Goal: Task Accomplishment & Management: Manage account settings

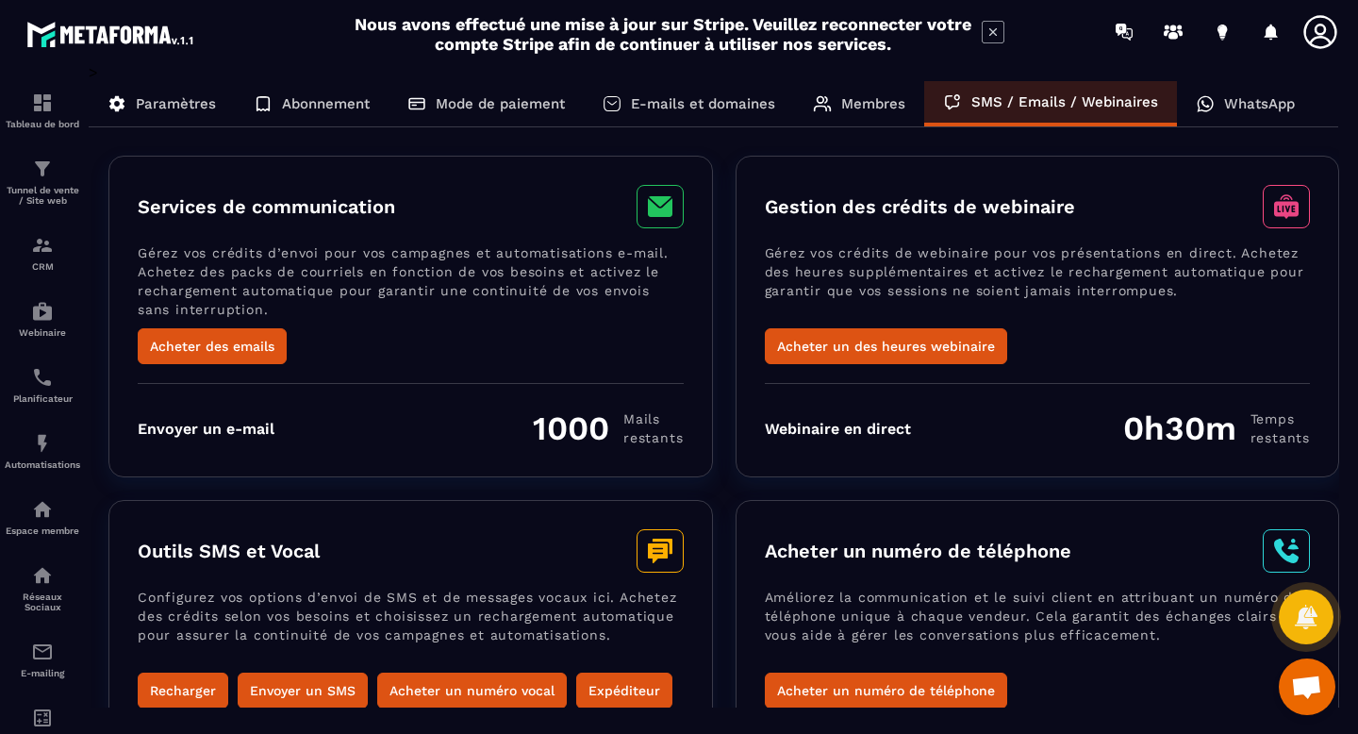
scroll to position [844, 0]
click at [873, 350] on button "Acheter un des heures webinaire" at bounding box center [886, 346] width 242 height 36
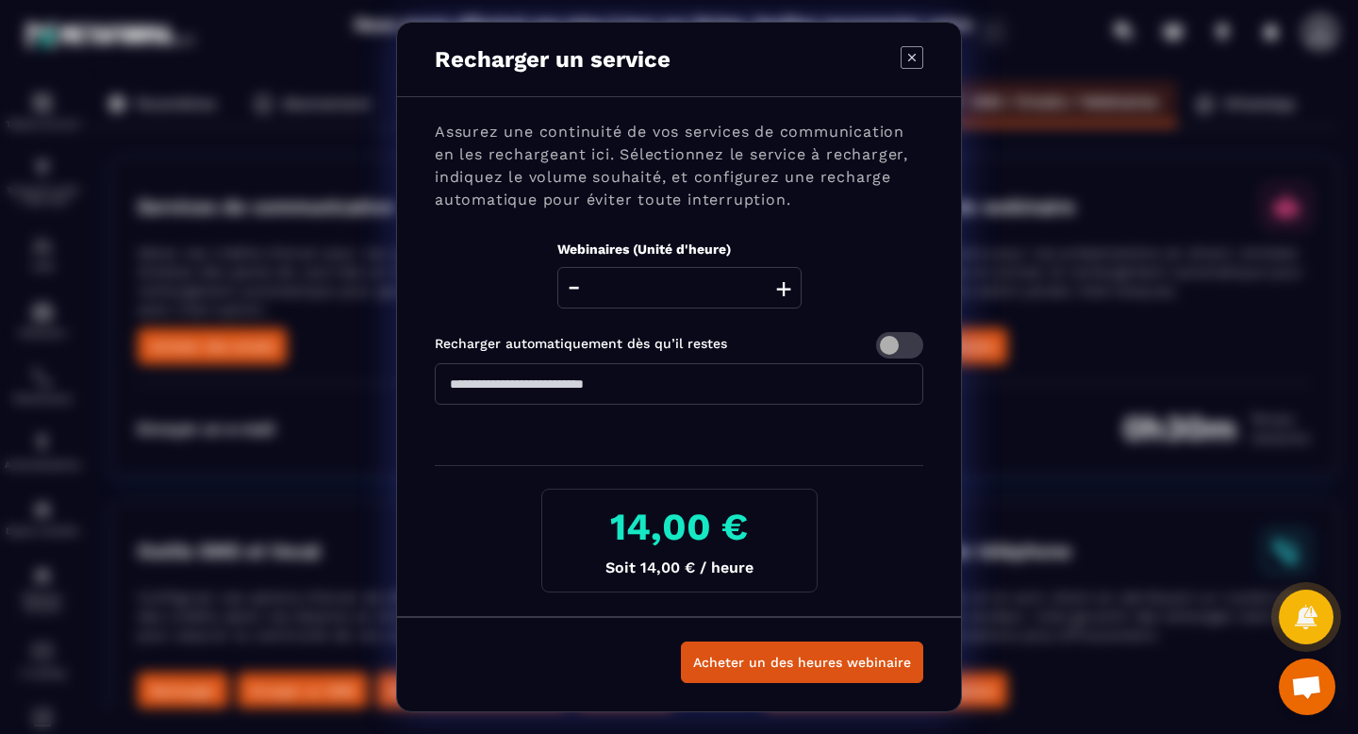
click at [780, 290] on button "+" at bounding box center [784, 287] width 26 height 41
click at [910, 64] on icon "Modal window" at bounding box center [912, 57] width 23 height 23
type input "*"
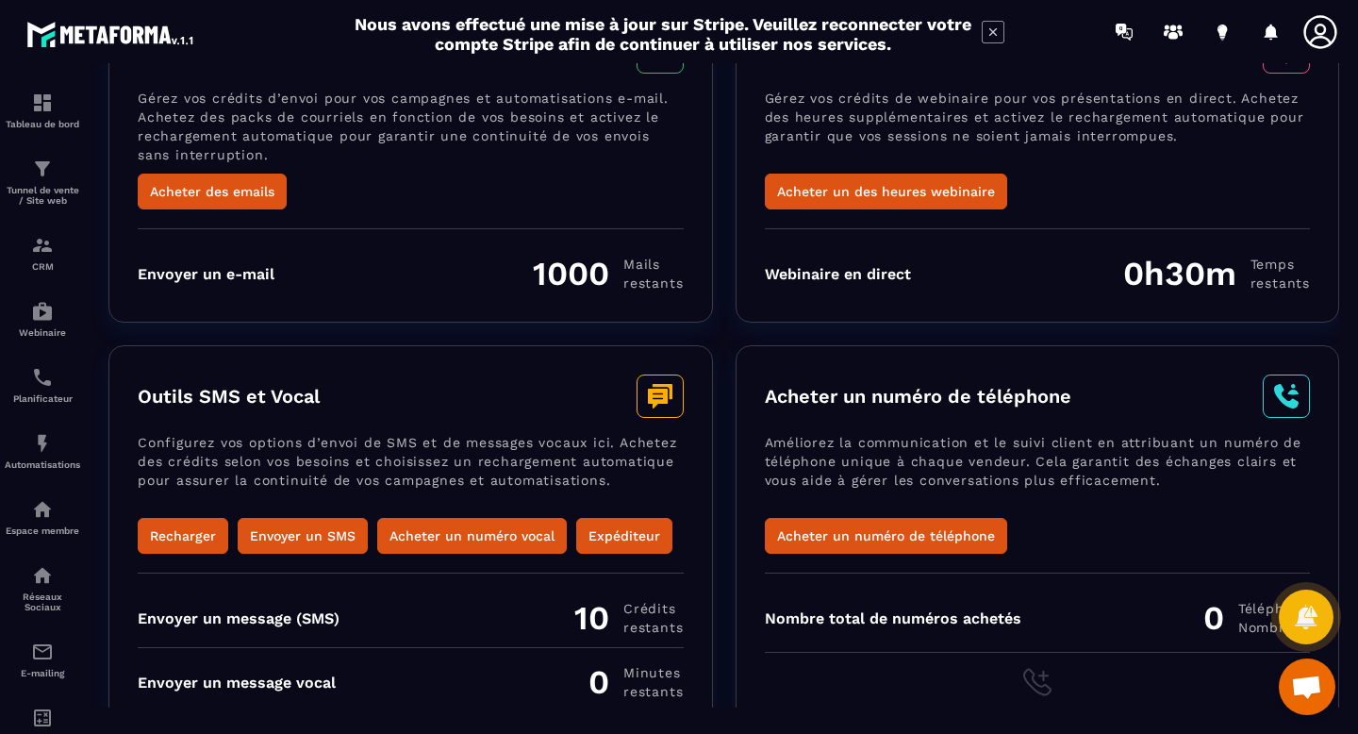
scroll to position [194, 0]
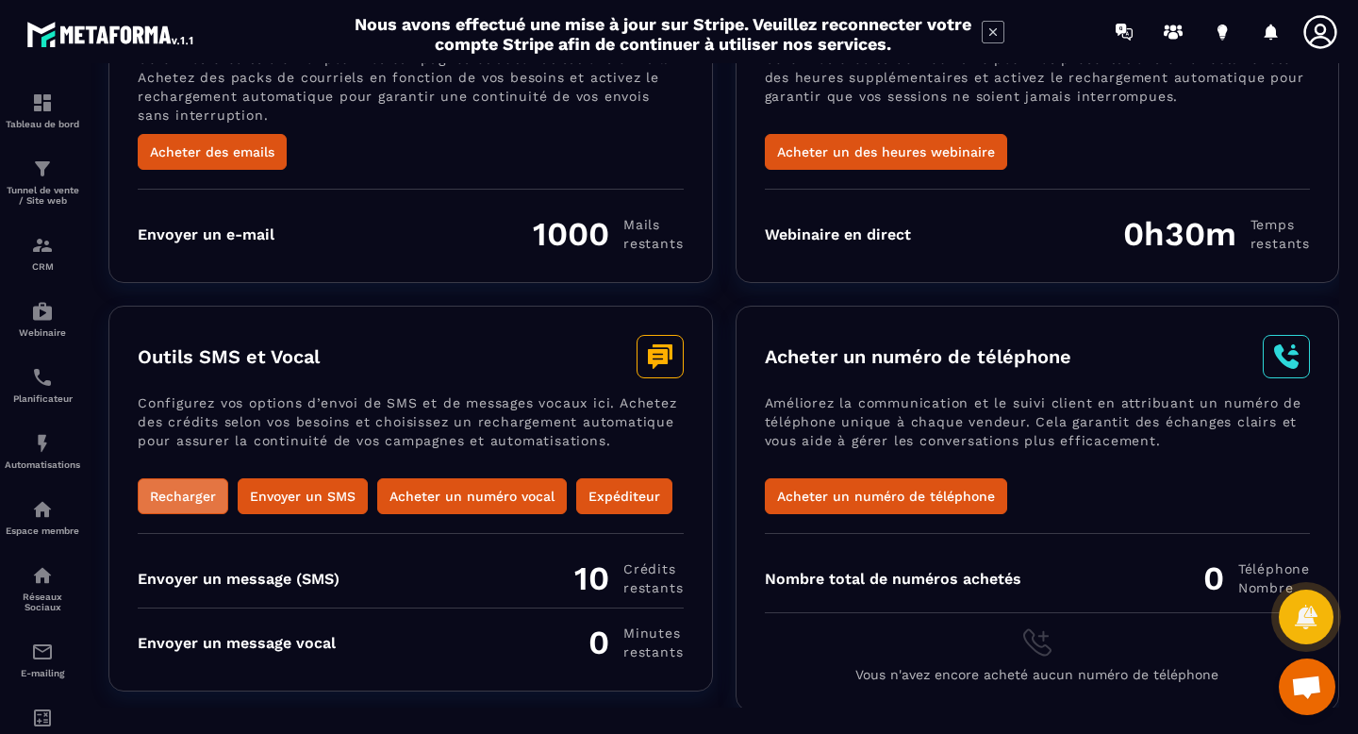
click at [164, 488] on button "Recharger" at bounding box center [183, 496] width 91 height 36
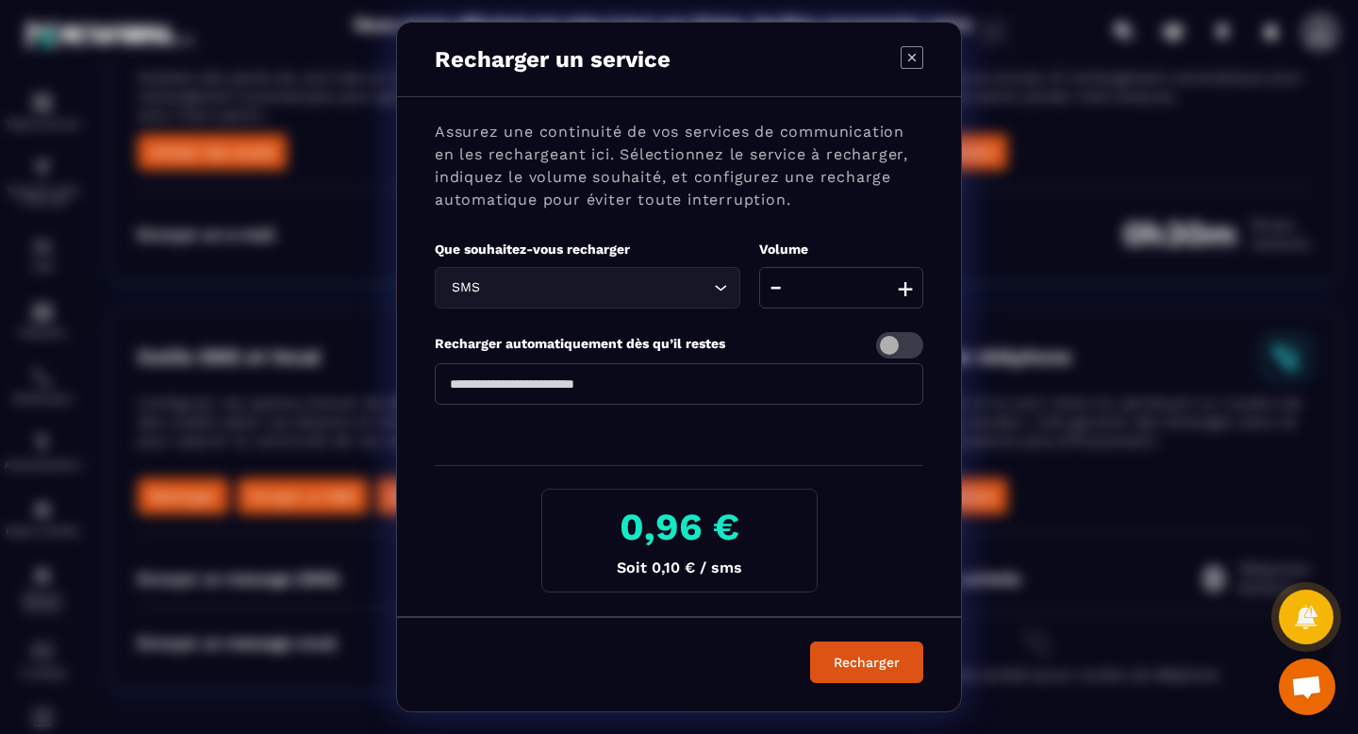
click at [912, 68] on icon "Modal window" at bounding box center [912, 57] width 23 height 23
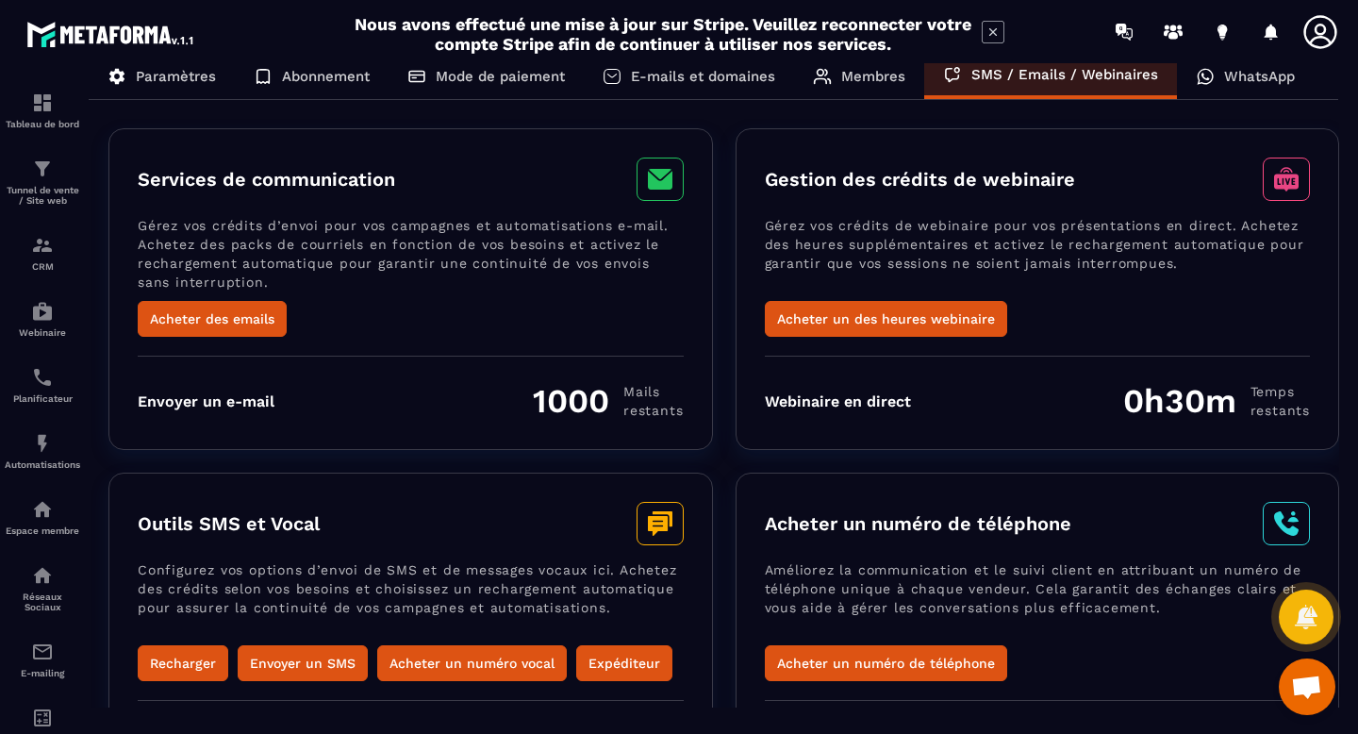
scroll to position [0, 0]
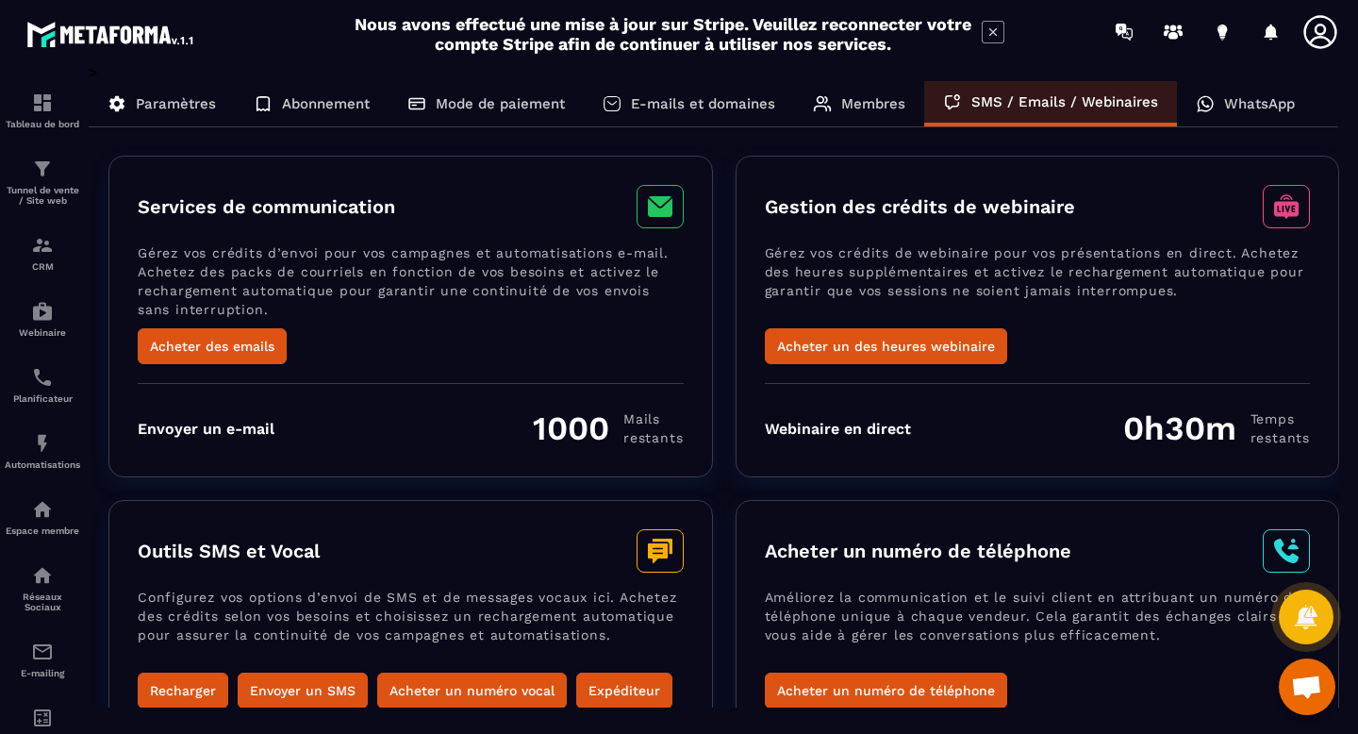
click at [1229, 108] on p "WhatsApp" at bounding box center [1259, 103] width 71 height 17
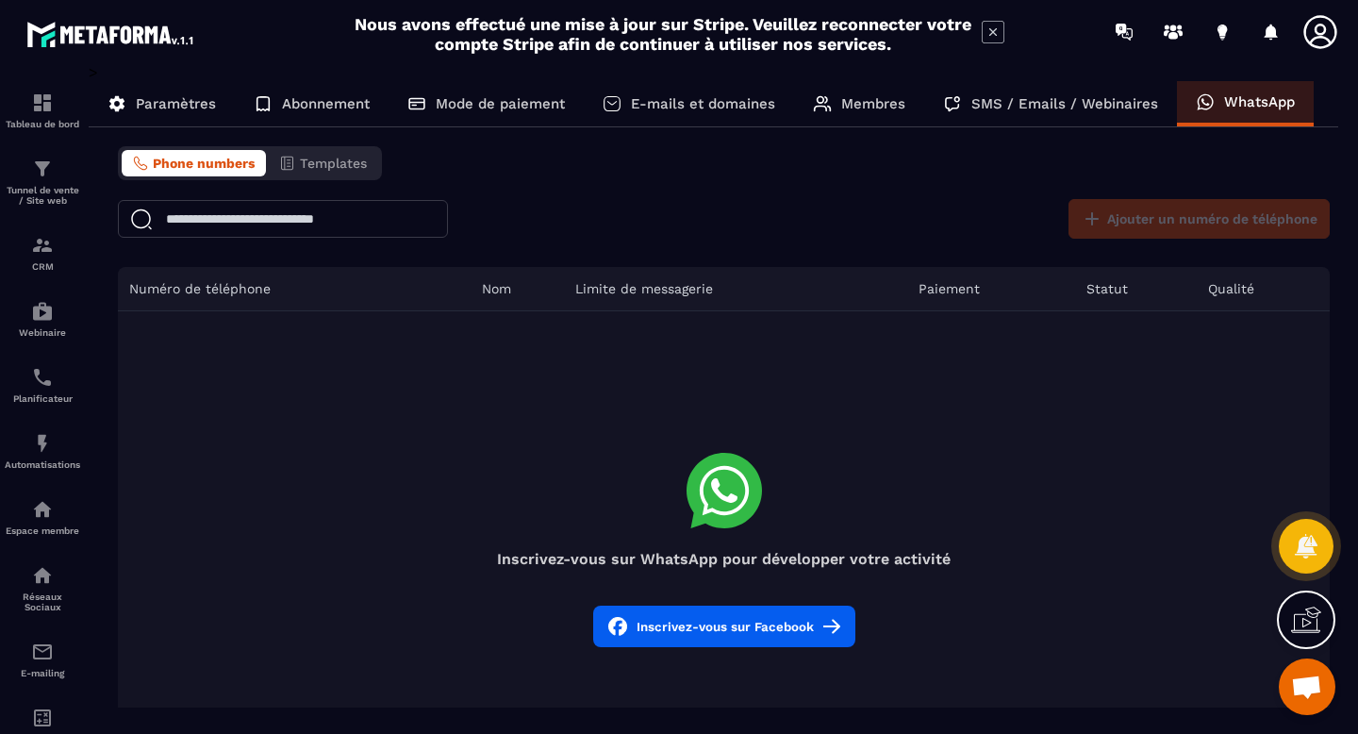
click at [740, 626] on button "Inscrivez-vous sur Facebook" at bounding box center [724, 625] width 262 height 41
click at [191, 95] on p "Paramètres" at bounding box center [176, 103] width 80 height 17
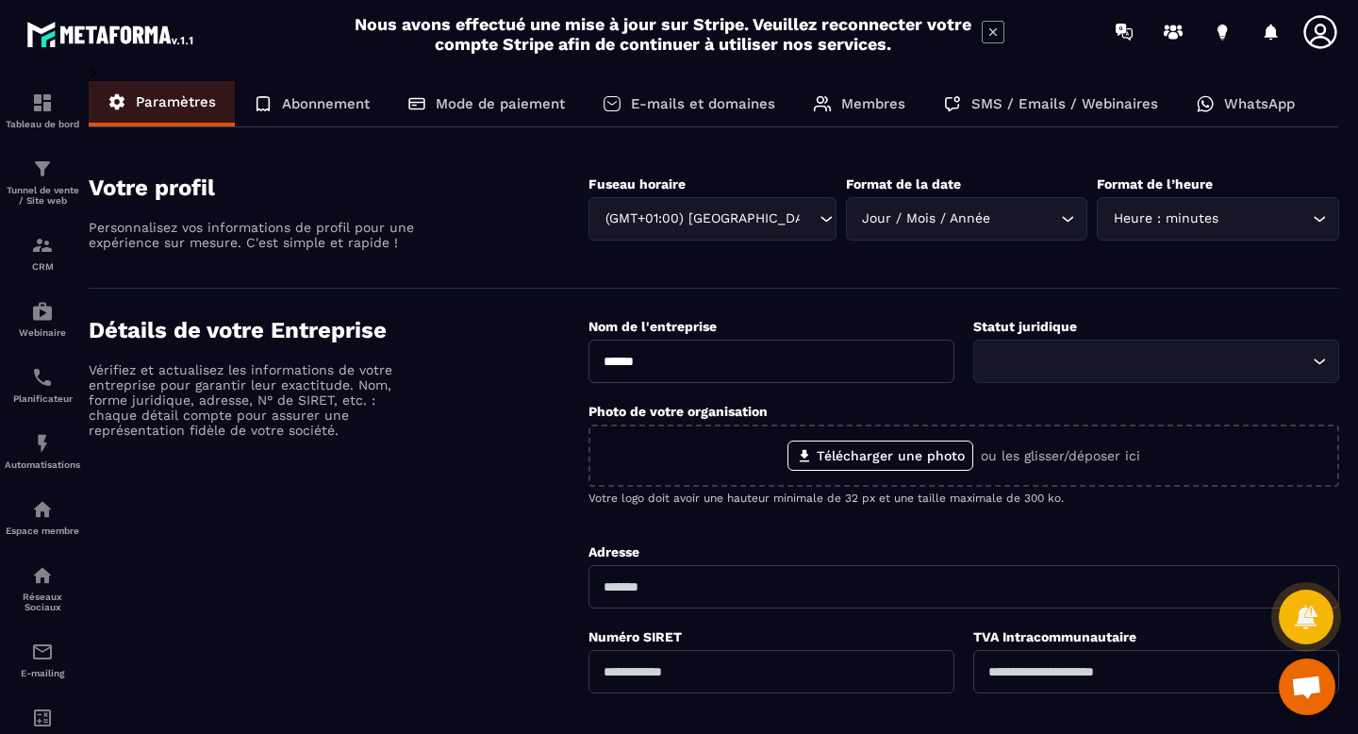
click at [1022, 361] on input "Search for option" at bounding box center [1147, 361] width 323 height 21
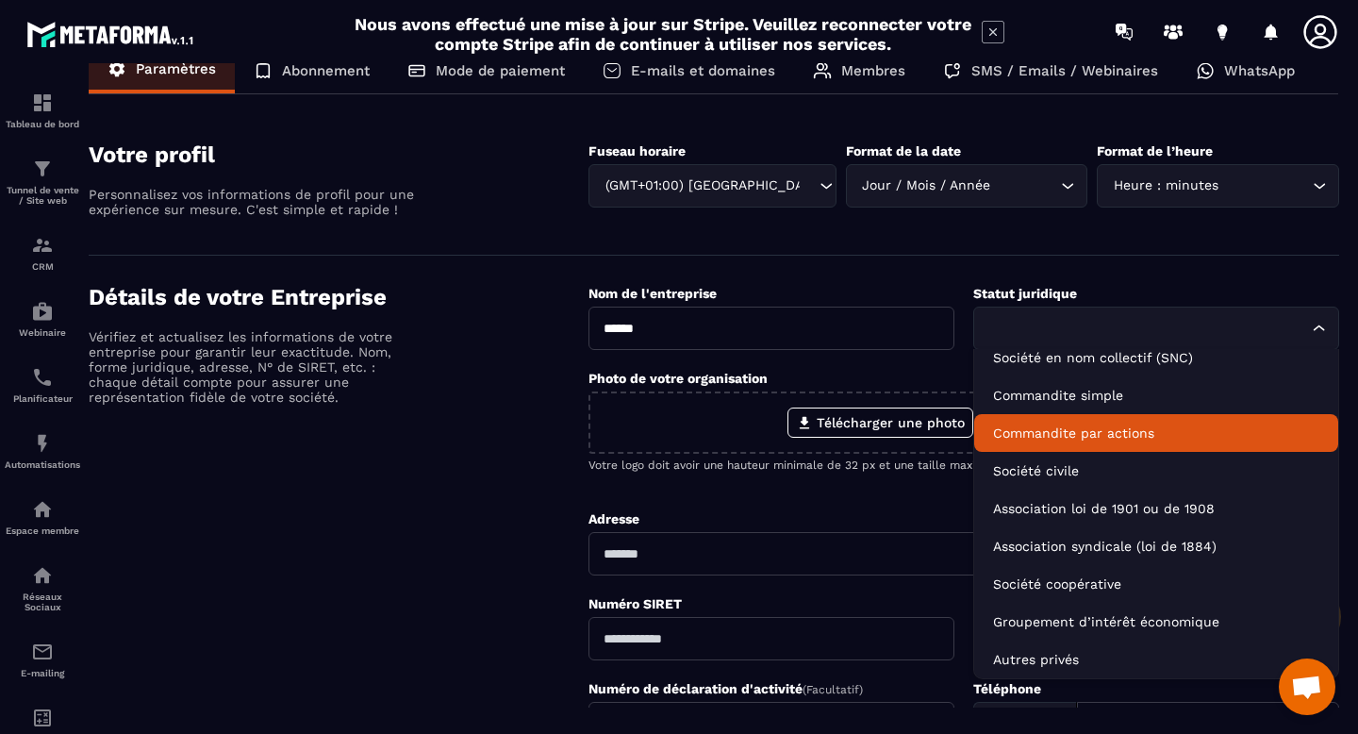
scroll to position [34, 0]
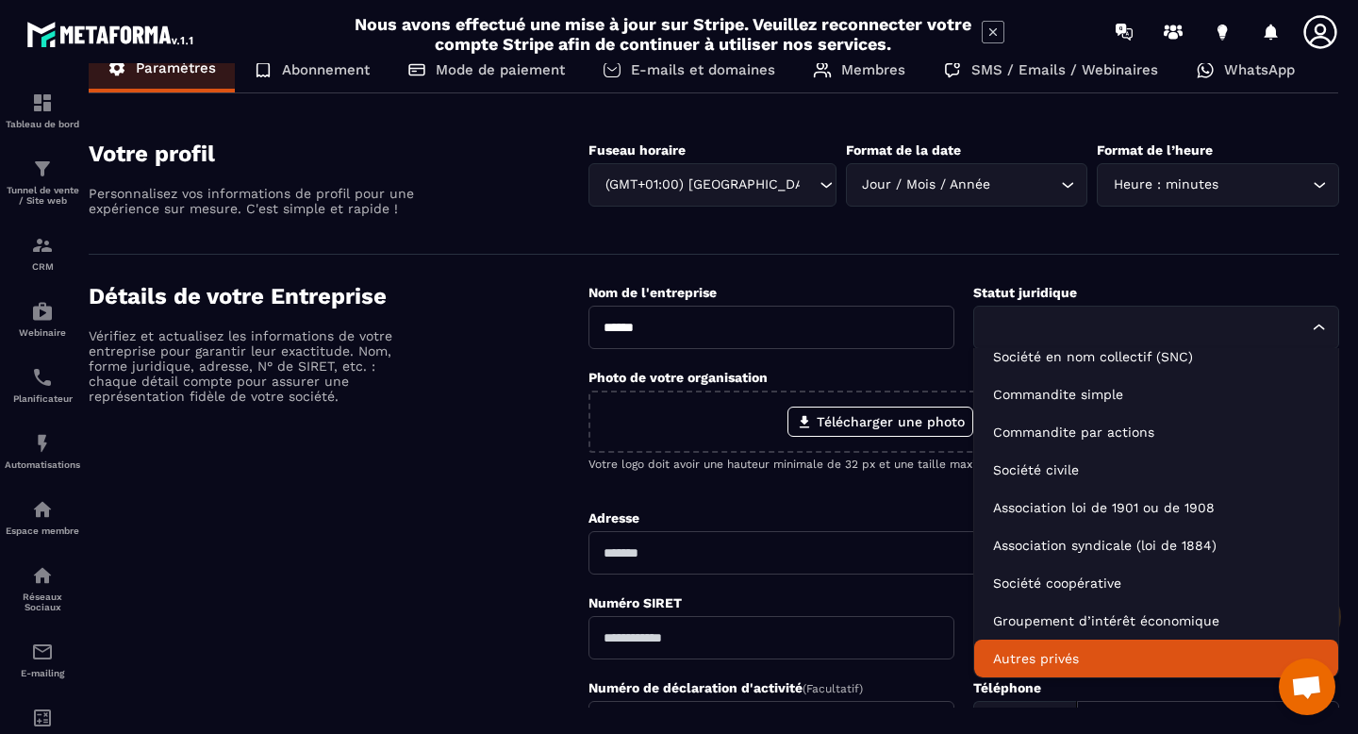
click at [1034, 665] on p "Autres privés" at bounding box center [1156, 658] width 326 height 19
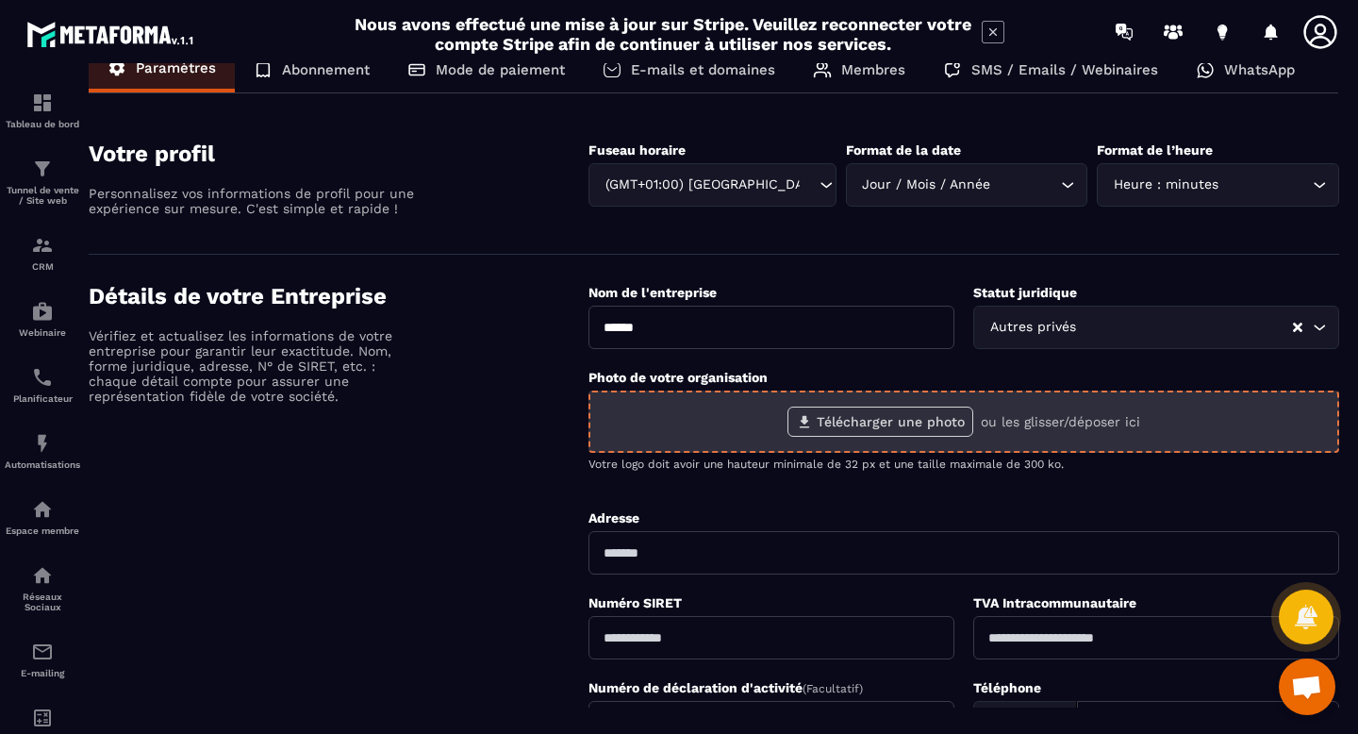
click at [893, 423] on label "Télécharger une photo" at bounding box center [880, 421] width 186 height 30
click at [0, 0] on input "Télécharger une photo" at bounding box center [0, 0] width 0 height 0
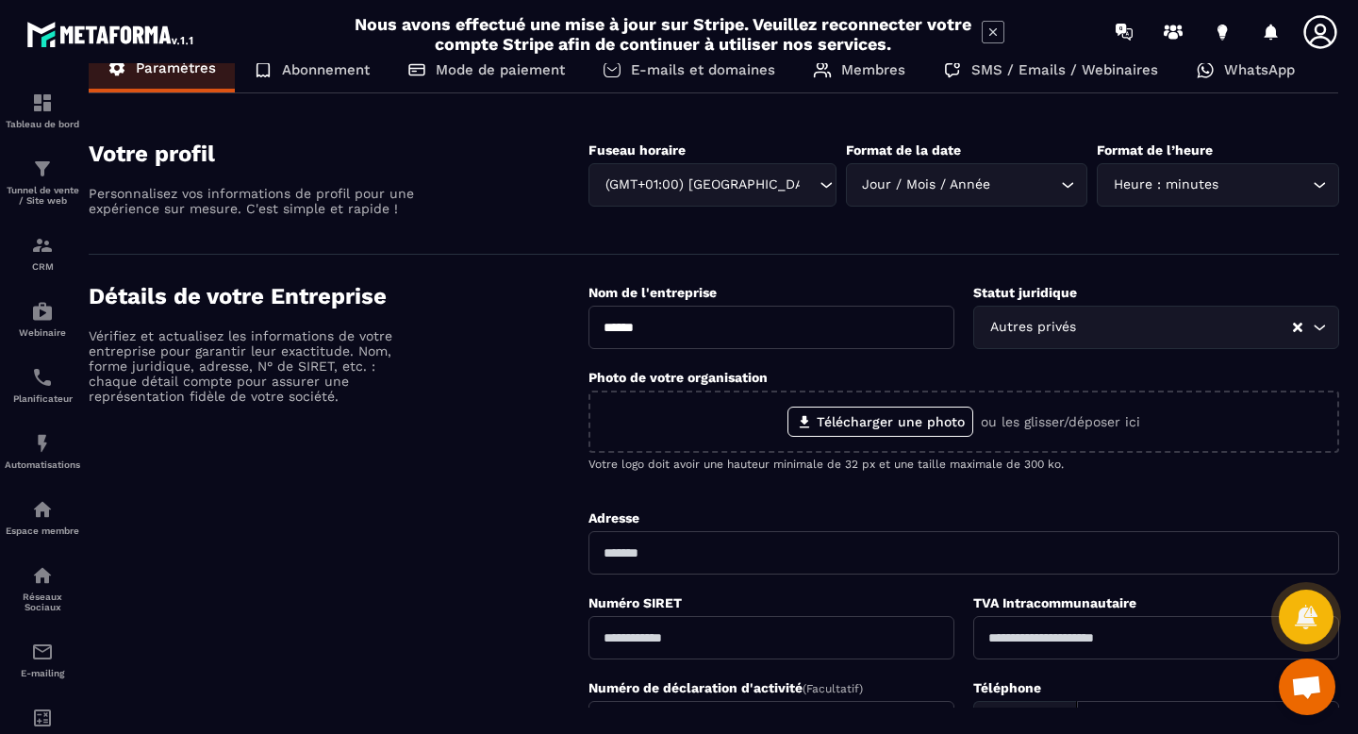
click at [726, 553] on input "text" at bounding box center [963, 552] width 751 height 43
type input "**********"
click at [680, 641] on input "text" at bounding box center [771, 637] width 366 height 43
type input "*"
click at [661, 635] on input "**********" at bounding box center [771, 637] width 366 height 43
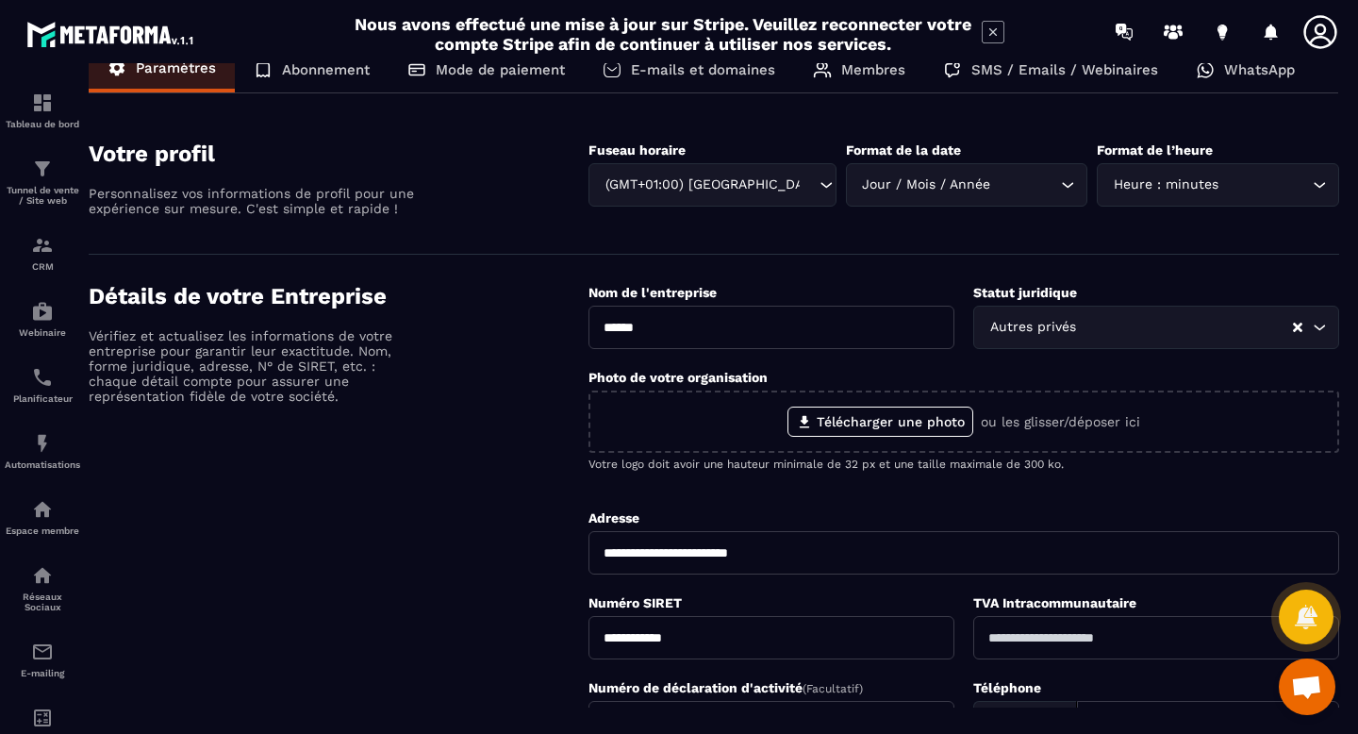
drag, startPoint x: 709, startPoint y: 634, endPoint x: 576, endPoint y: 634, distance: 133.0
click at [576, 634] on div "**********" at bounding box center [714, 598] width 1251 height 630
paste input "text"
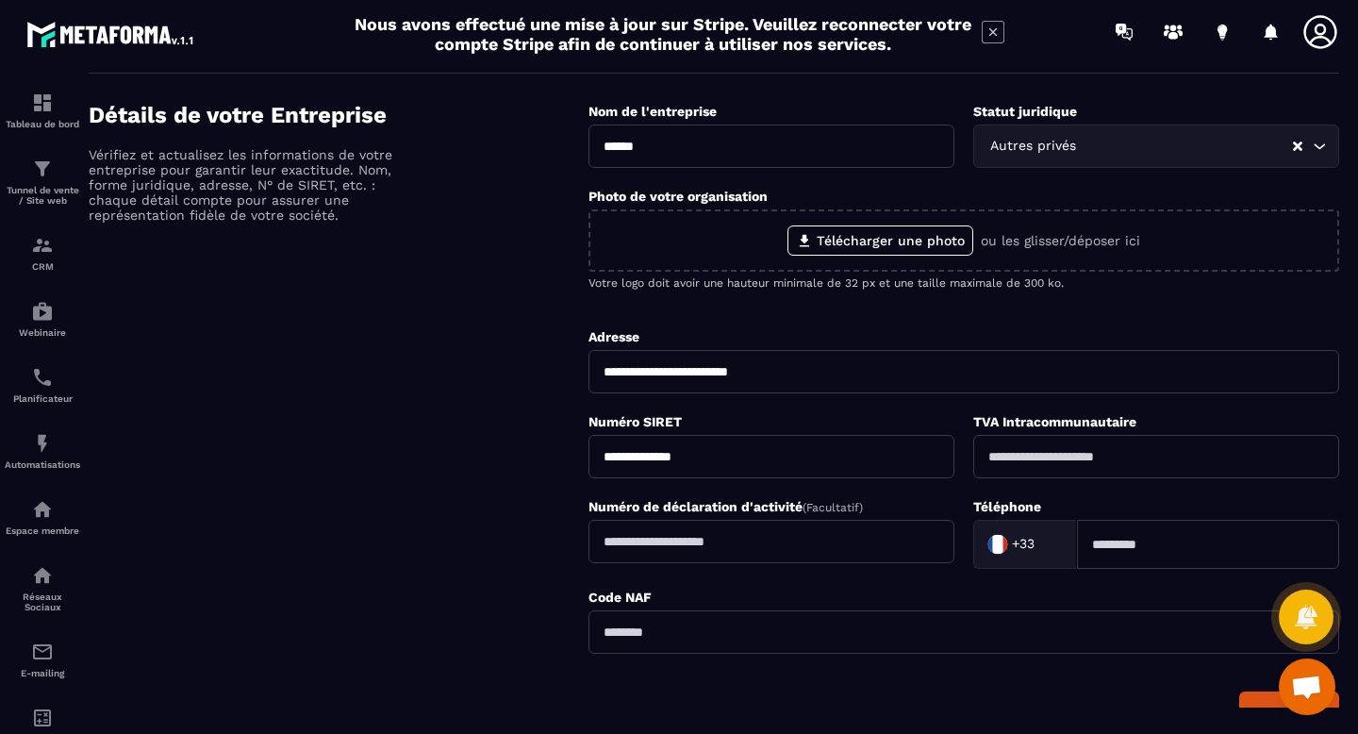
type input "**********"
click at [672, 547] on input "text" at bounding box center [771, 541] width 366 height 43
click at [1127, 549] on input at bounding box center [1208, 544] width 262 height 49
type input "*********"
click at [847, 637] on input "text" at bounding box center [963, 631] width 751 height 43
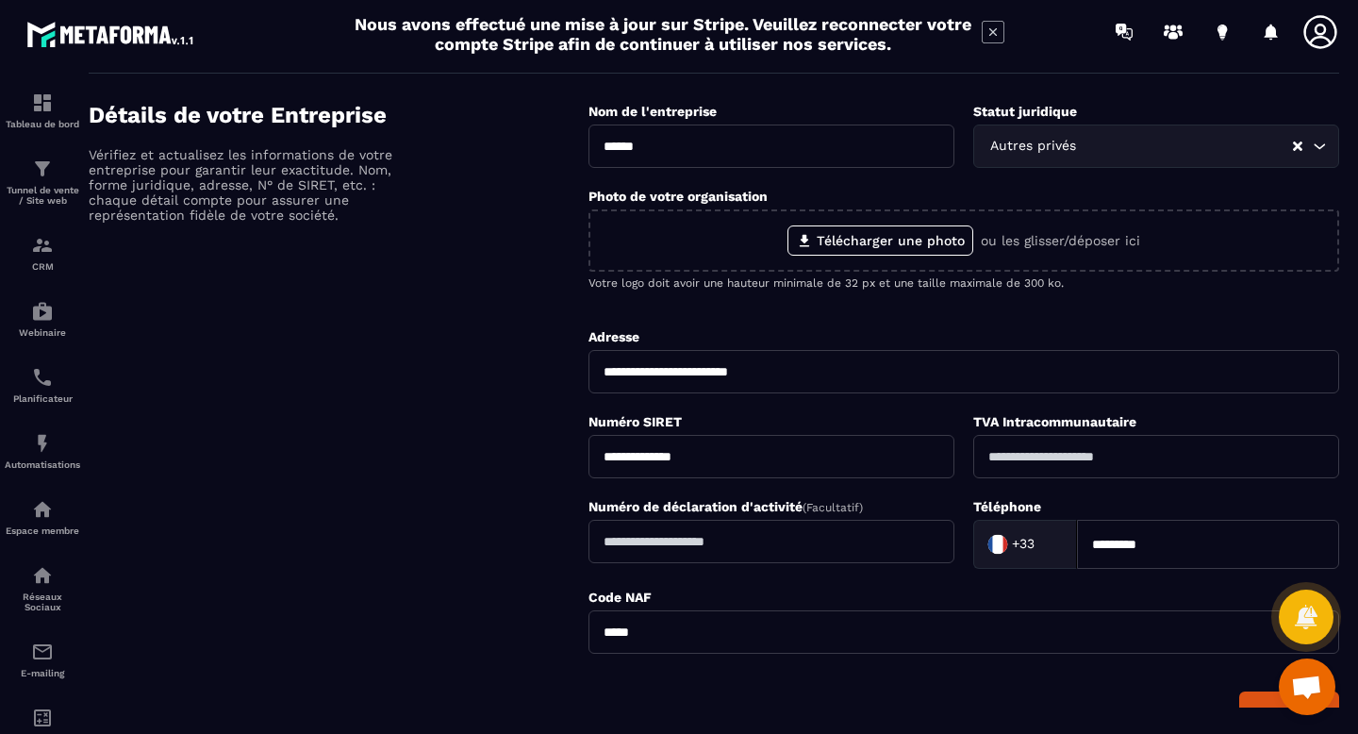
type input "*****"
click at [681, 706] on div "Enregistrer" at bounding box center [963, 711] width 751 height 41
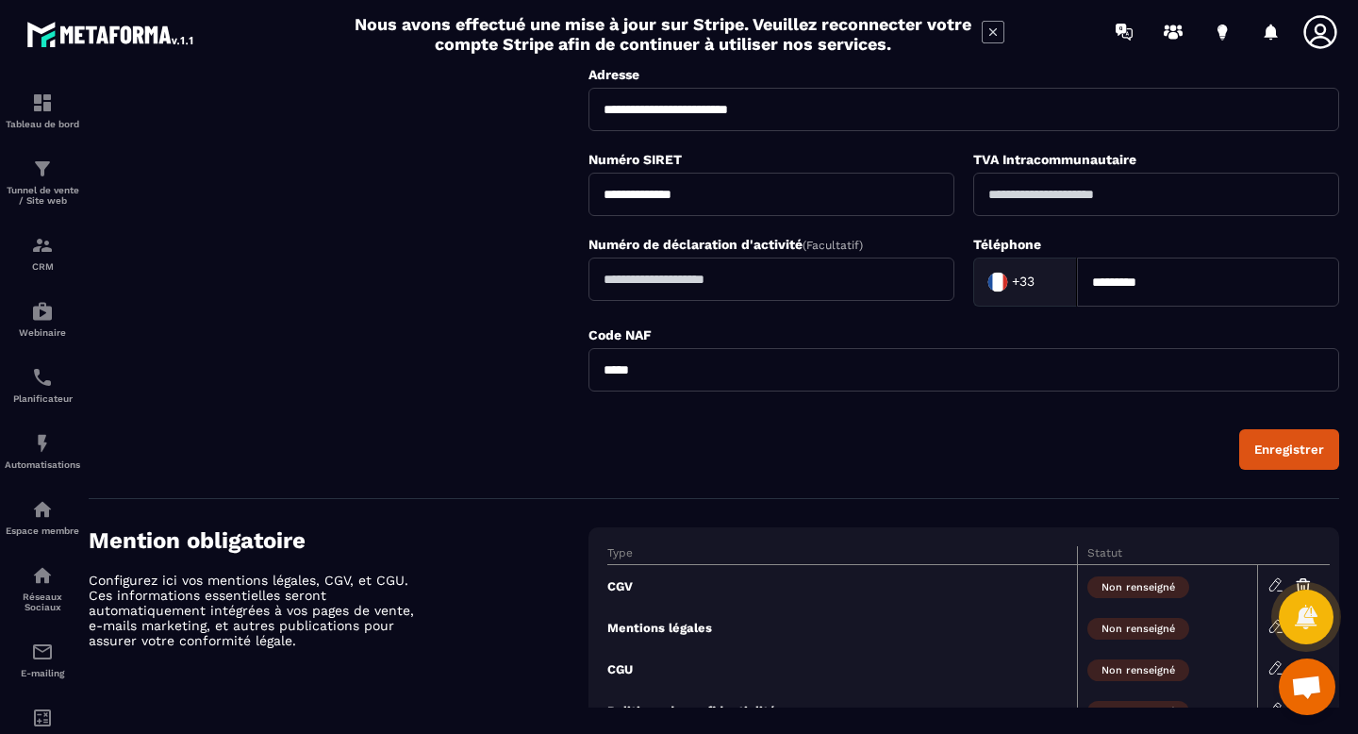
scroll to position [479, 0]
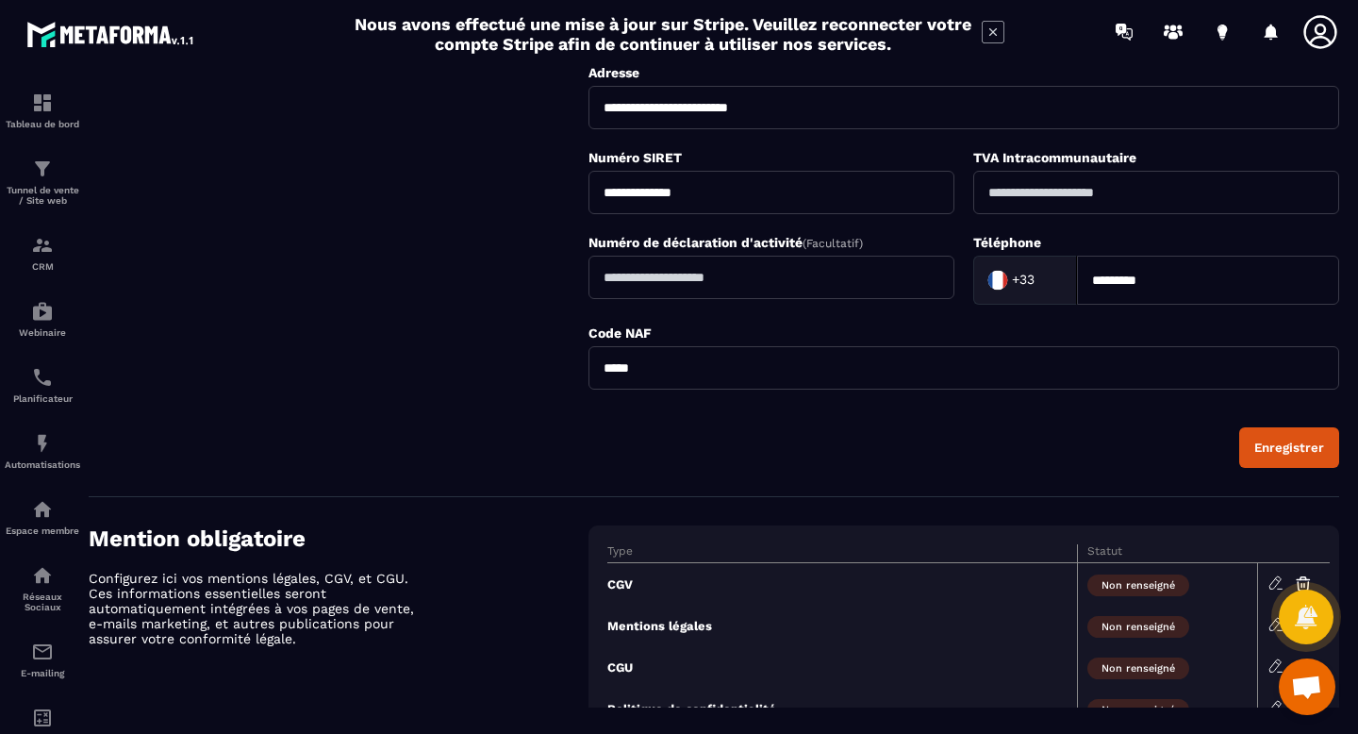
click at [1277, 447] on div "Enregistrer" at bounding box center [1289, 447] width 70 height 14
